Goal: Task Accomplishment & Management: Use online tool/utility

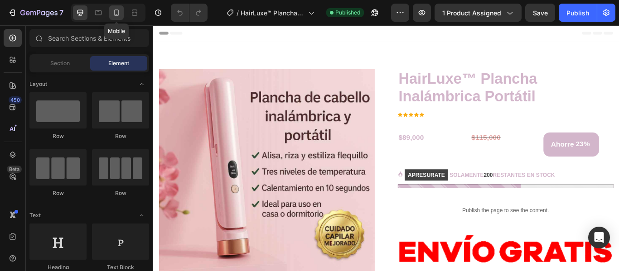
click at [116, 10] on icon at bounding box center [116, 13] width 5 height 6
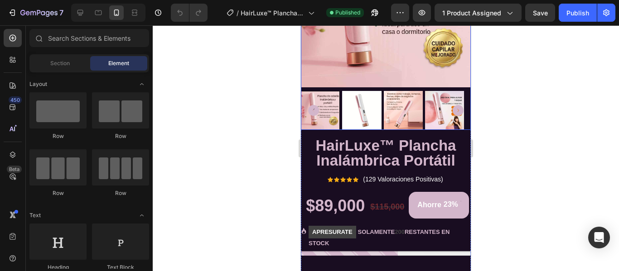
scroll to position [136, 0]
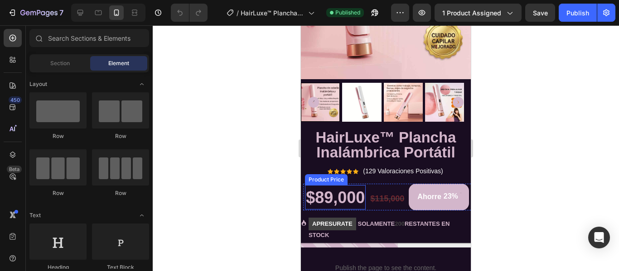
click at [345, 196] on div "$89,000" at bounding box center [335, 198] width 61 height 23
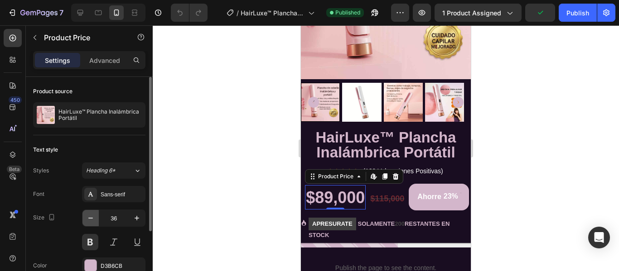
click at [93, 219] on icon "button" at bounding box center [90, 218] width 9 height 9
type input "35"
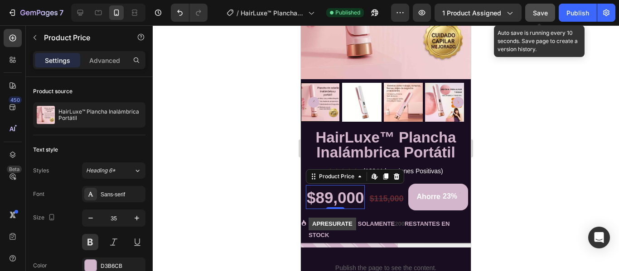
click at [529, 12] on button "Save" at bounding box center [540, 13] width 30 height 18
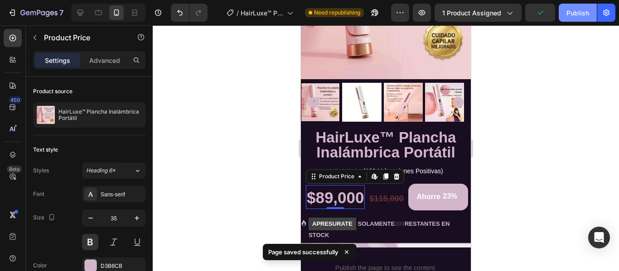
click at [574, 17] on div "Publish" at bounding box center [577, 13] width 23 height 10
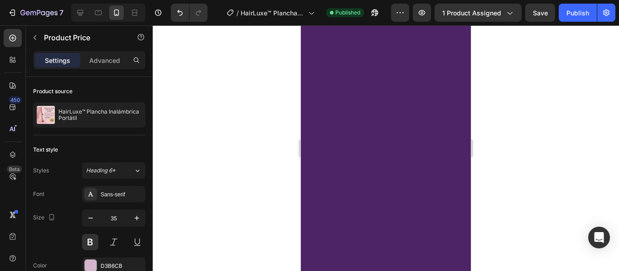
scroll to position [1269, 0]
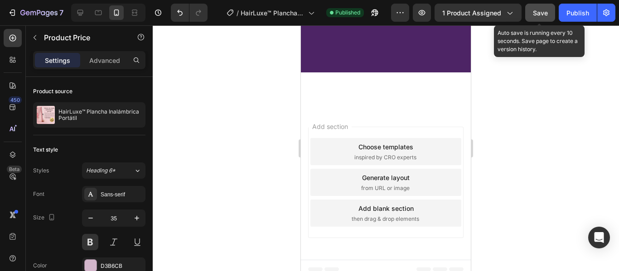
click at [538, 10] on span "Save" at bounding box center [540, 13] width 15 height 8
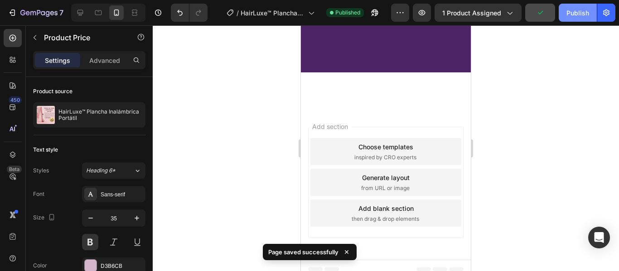
click at [577, 14] on div "Publish" at bounding box center [577, 13] width 23 height 10
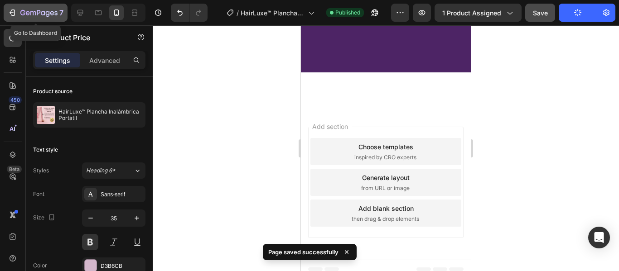
click at [35, 13] on icon "button" at bounding box center [38, 14] width 37 height 8
